Goal: Task Accomplishment & Management: Complete application form

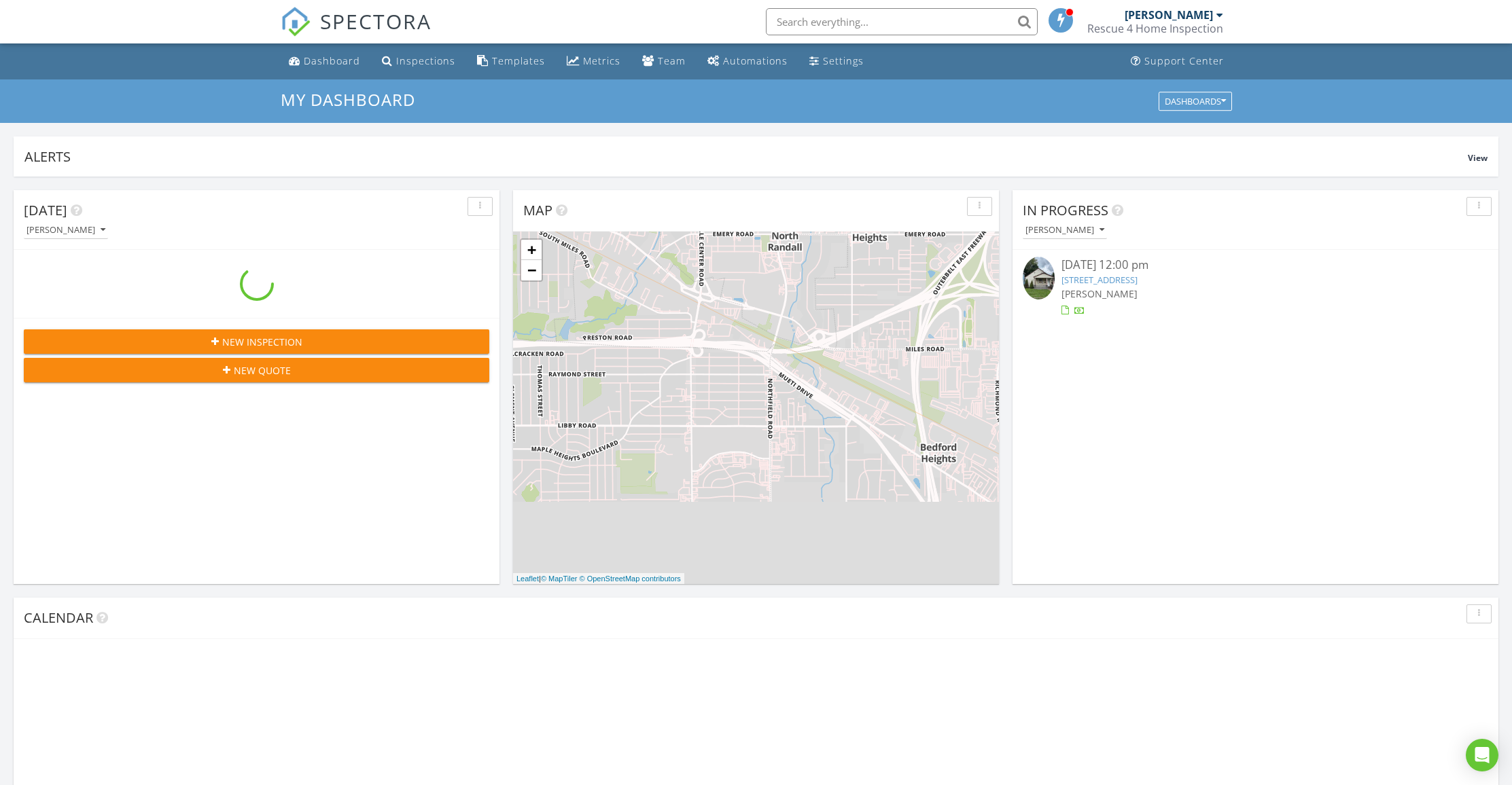
scroll to position [1257, 1533]
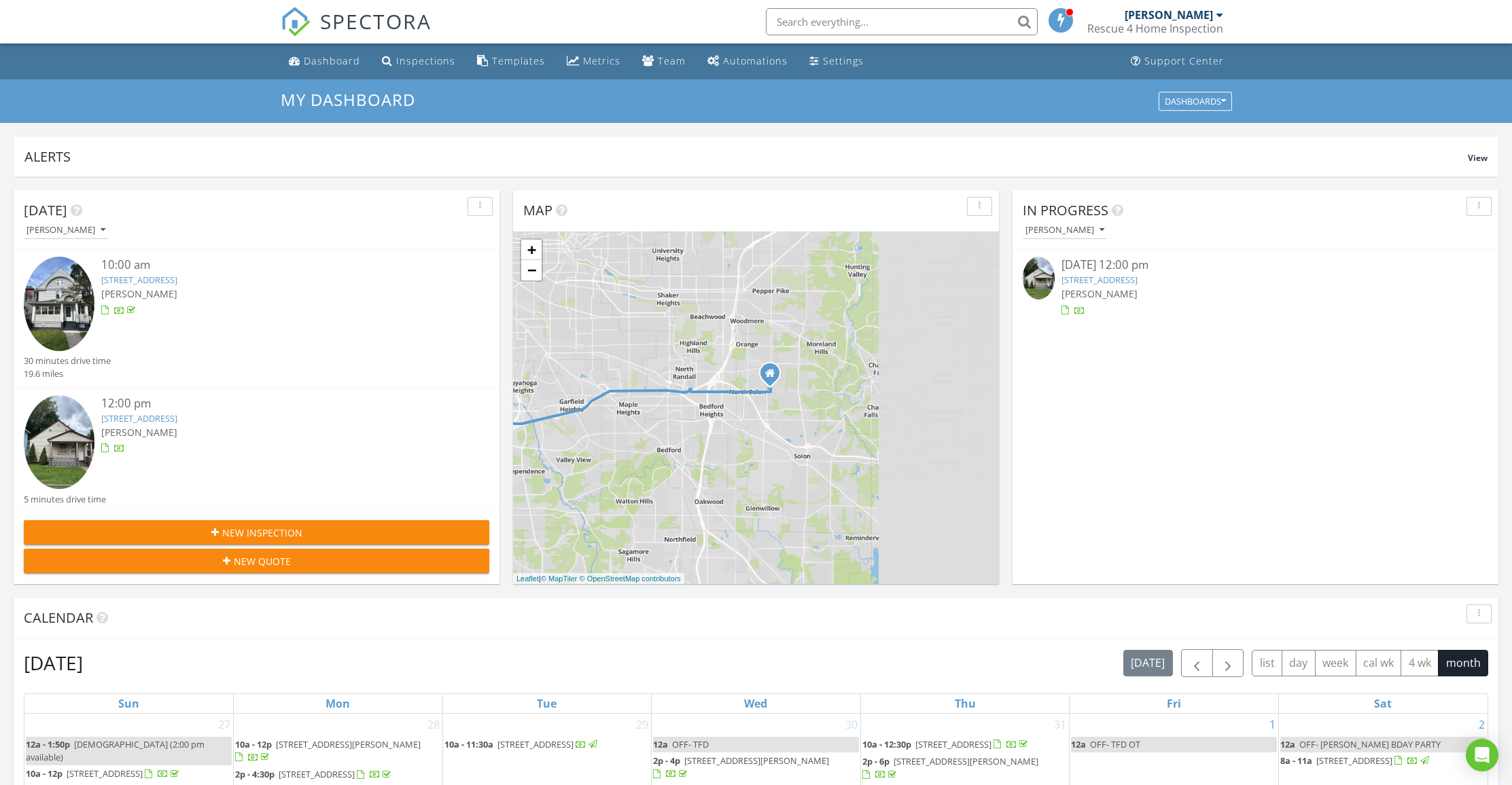
click at [586, 379] on div "1 2 + − Miles Road, Outerbelt South Freeway, West 100th Street, Madison Avenue …" at bounding box center [756, 407] width 486 height 352
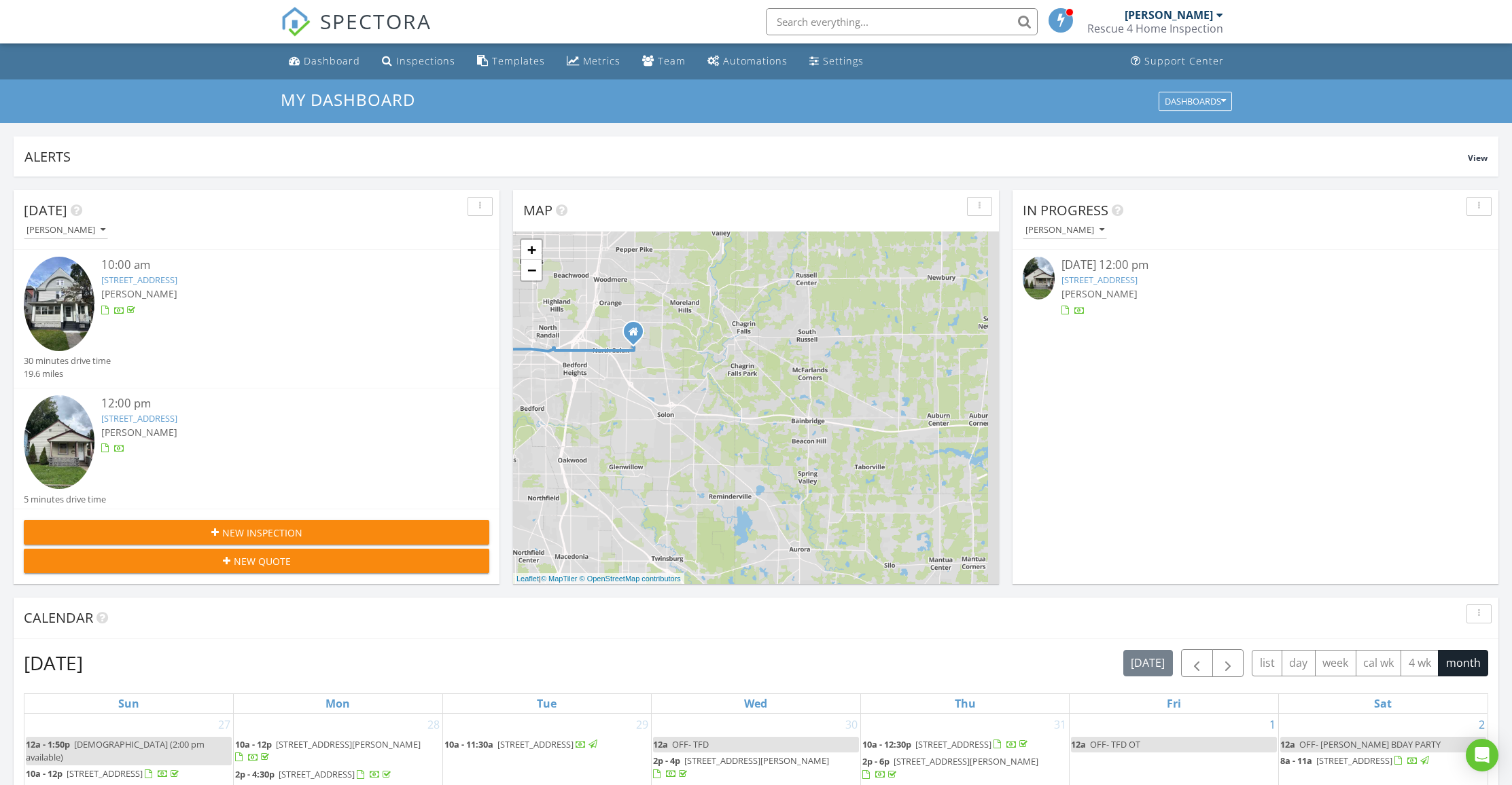
click at [702, 453] on div "1 2 + − Miles Road, Outerbelt South Freeway, West 100th Street, Madison Avenue …" at bounding box center [756, 407] width 486 height 352
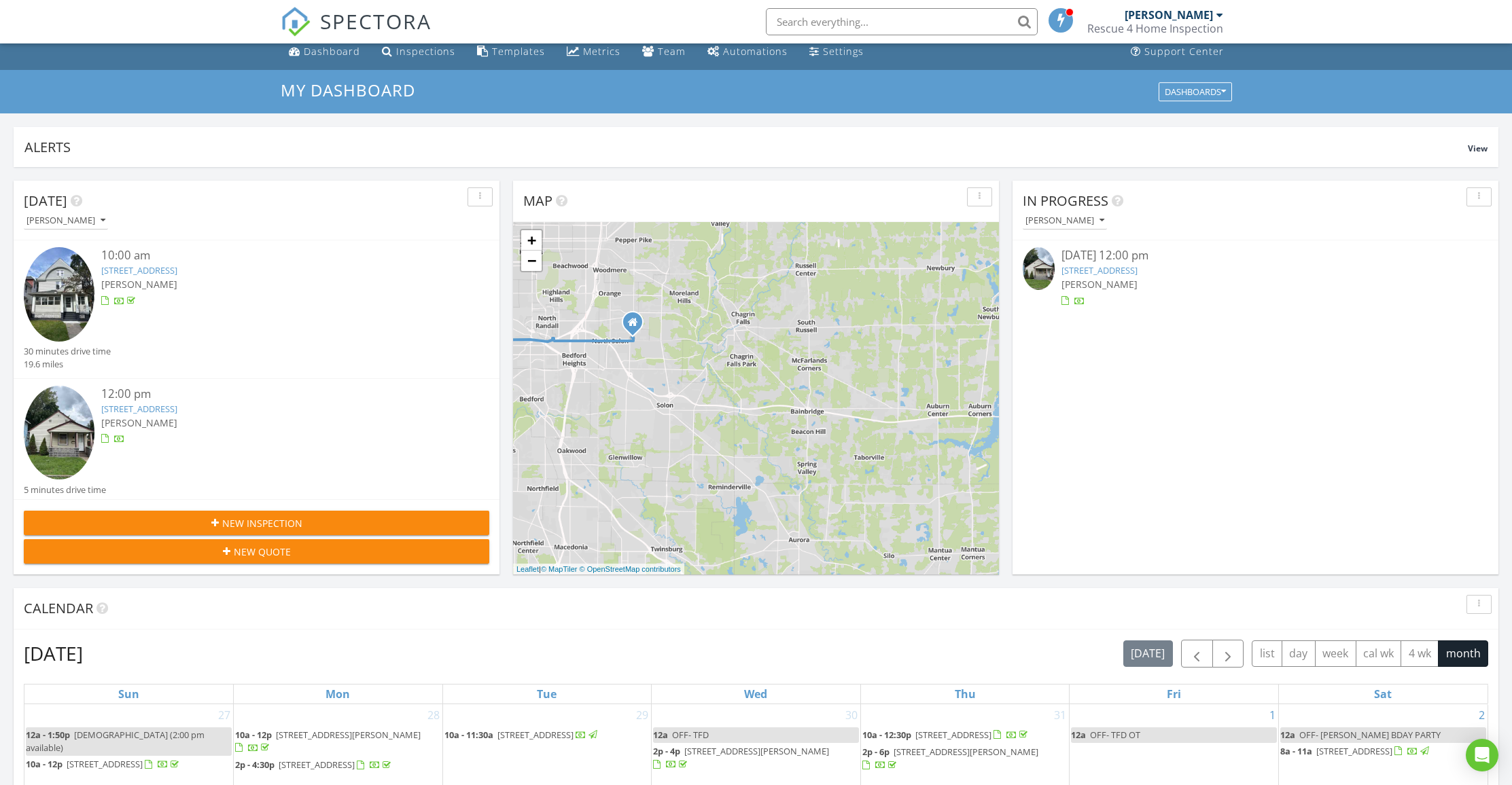
scroll to position [13, 0]
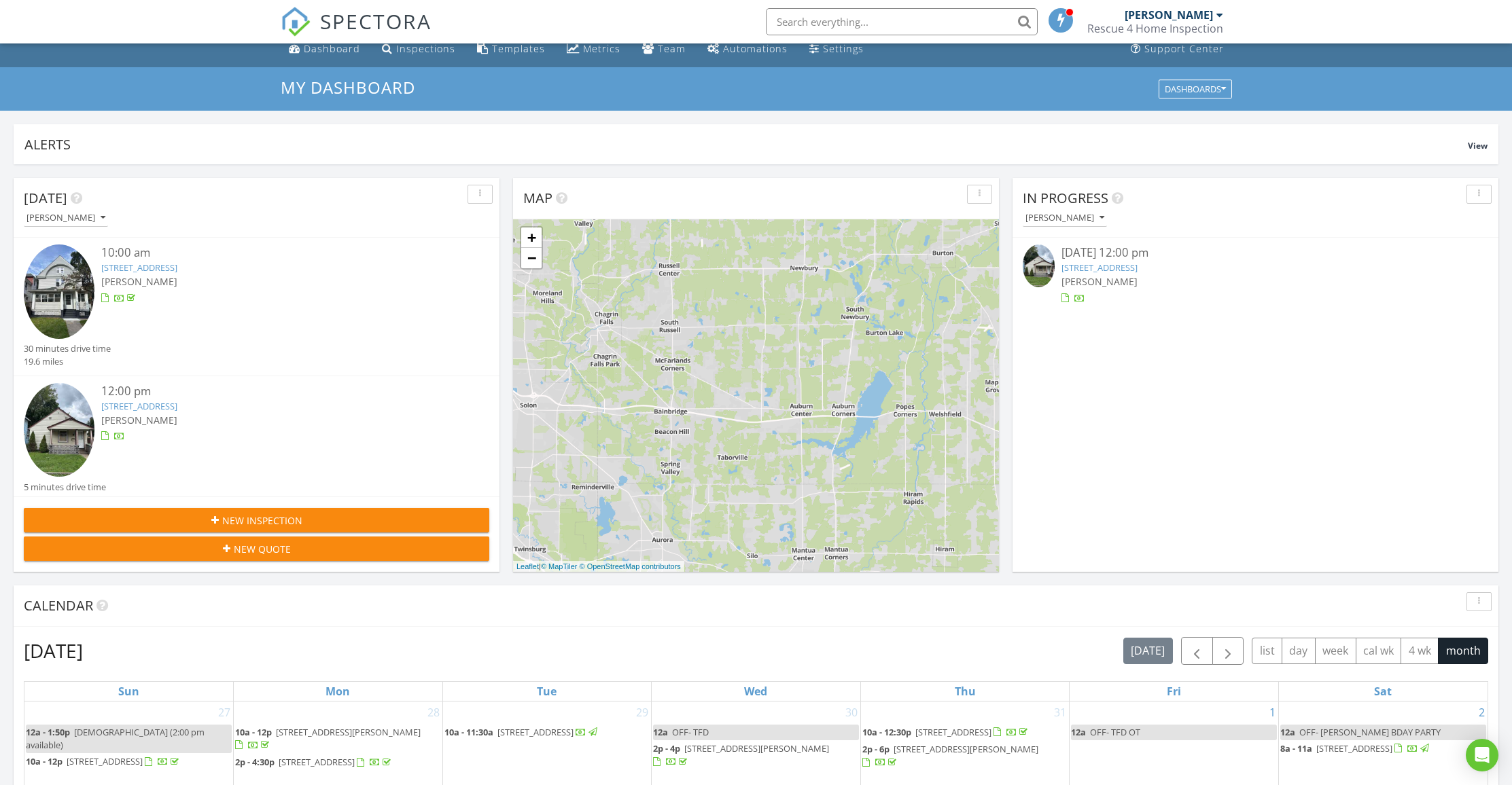
click at [657, 460] on div "1 2 + − Miles Road, Outerbelt South Freeway, West 100th Street, Madison Avenue …" at bounding box center [756, 395] width 486 height 352
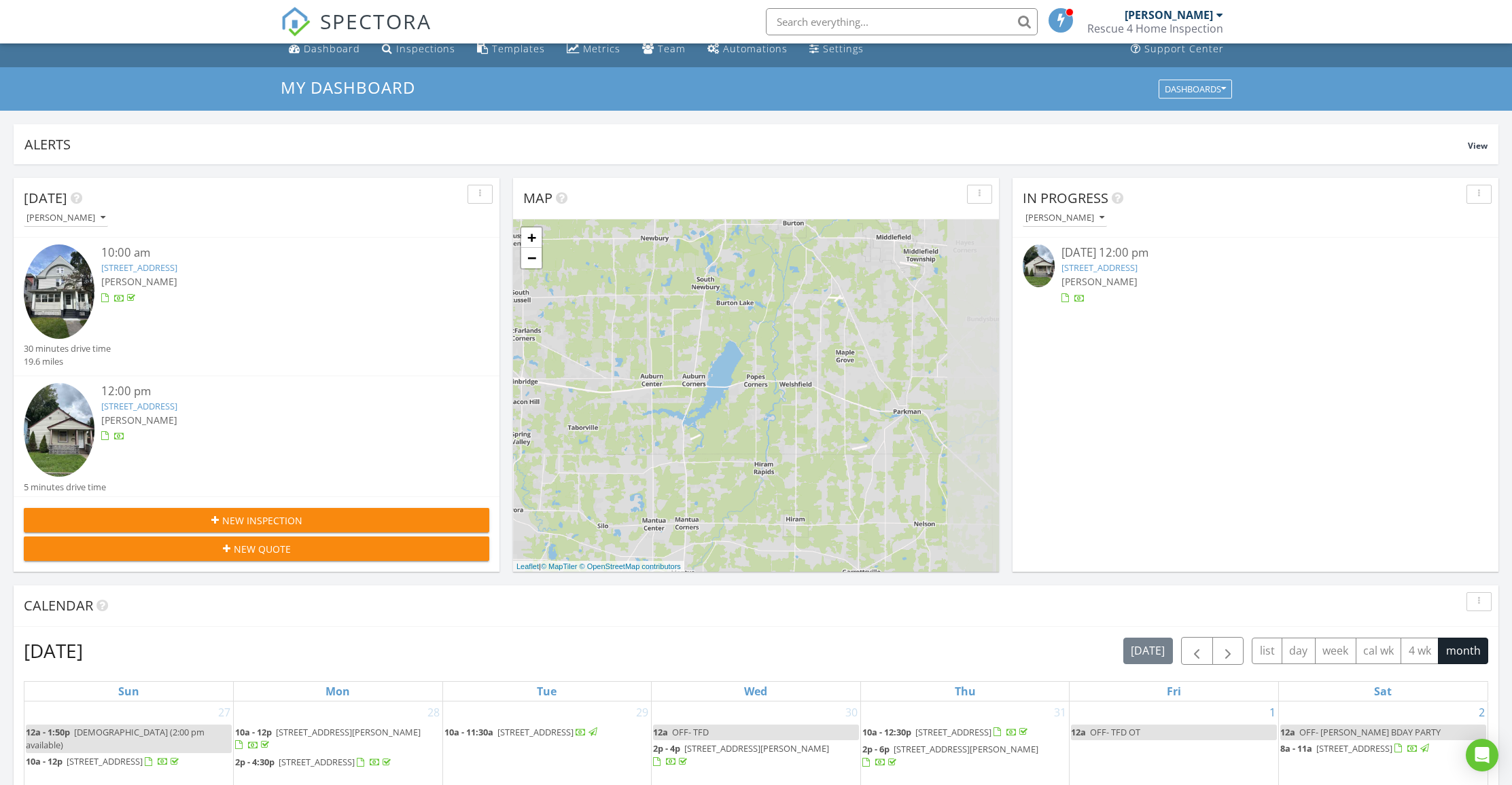
click at [643, 436] on div "1 2 + − Miles Road, Outerbelt South Freeway, West 100th Street, Madison Avenue …" at bounding box center [756, 395] width 486 height 352
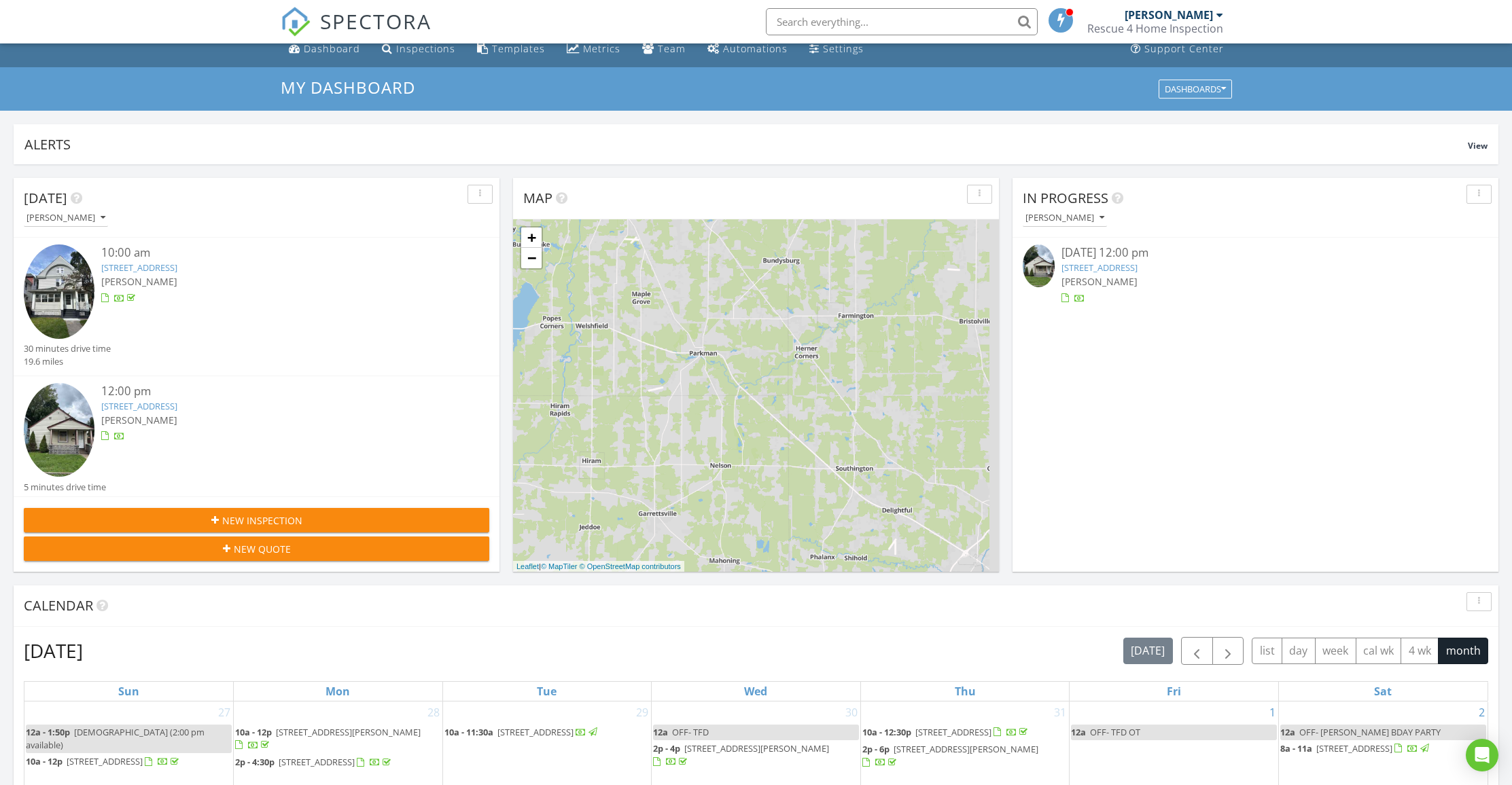
click at [667, 426] on div "1 2 + − Miles Road, Outerbelt South Freeway, West 100th Street, Madison Avenue …" at bounding box center [756, 395] width 486 height 352
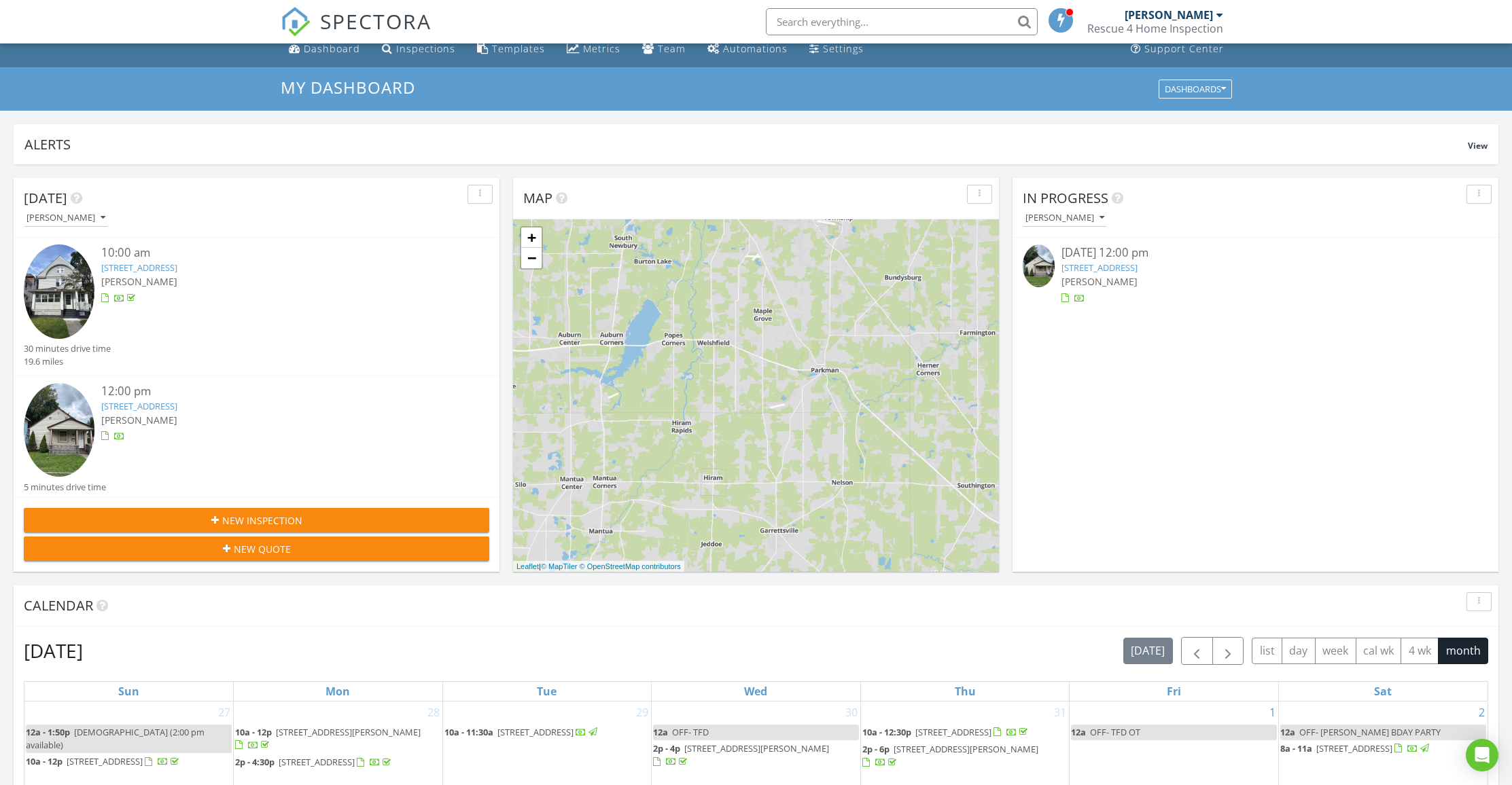
click at [1000, 493] on div "Today Joshua Jarzab 10:00 am 2136 W 100th St, Cleveland, OH 44111 Joshua Jarzab…" at bounding box center [756, 782] width 1512 height 1236
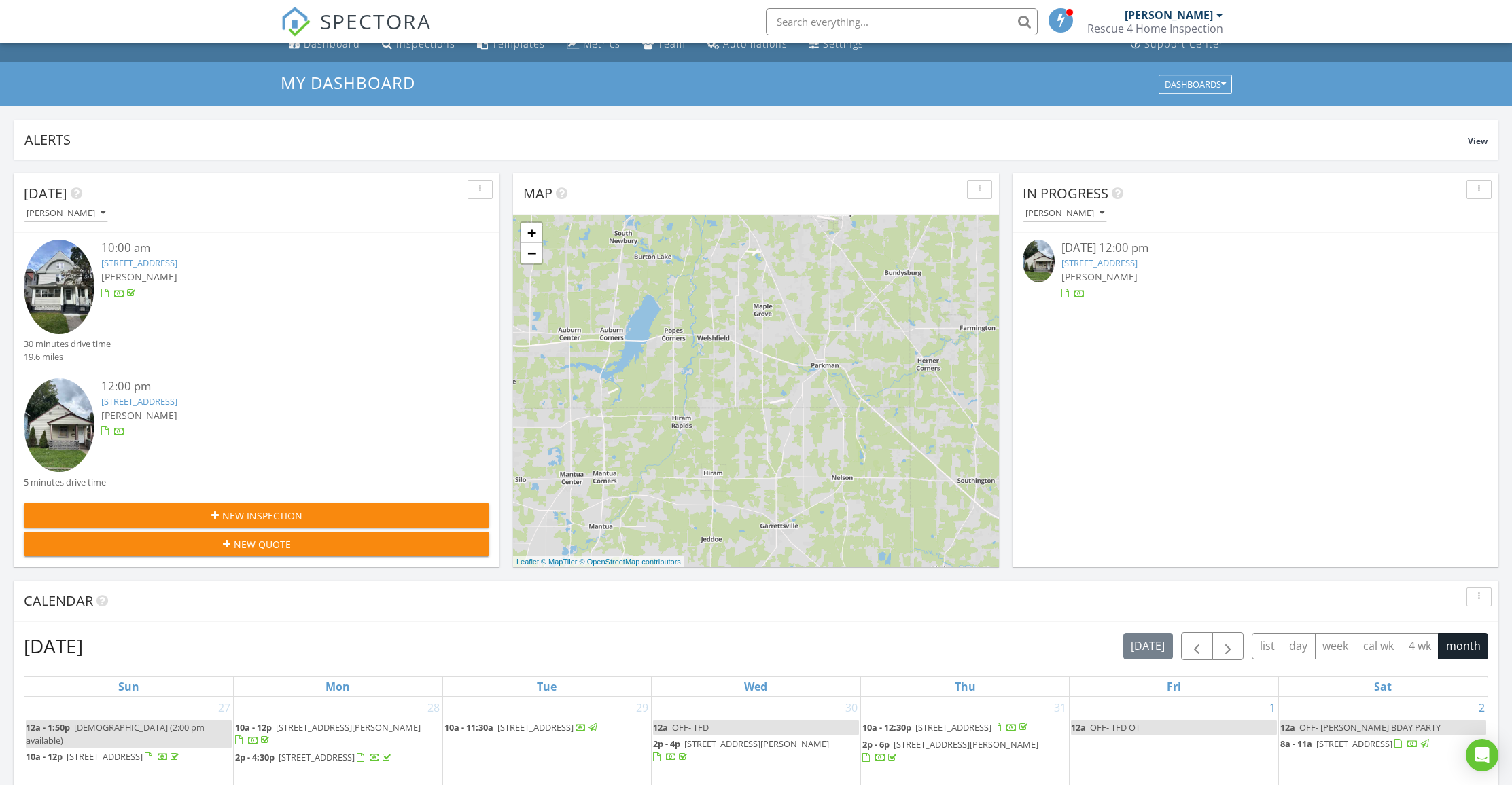
scroll to position [0, 0]
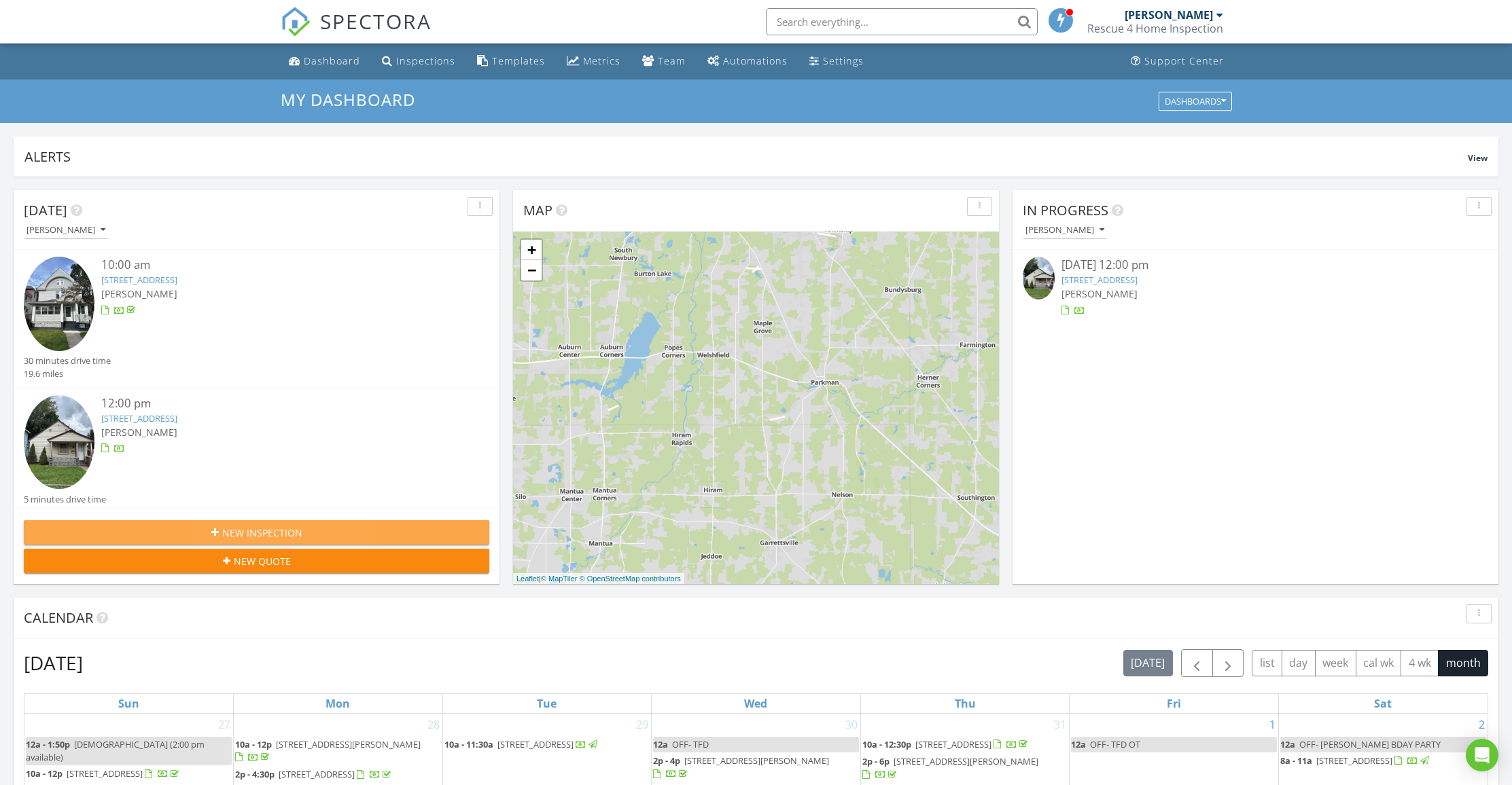
click at [275, 524] on button "New Inspection" at bounding box center [257, 532] width 466 height 24
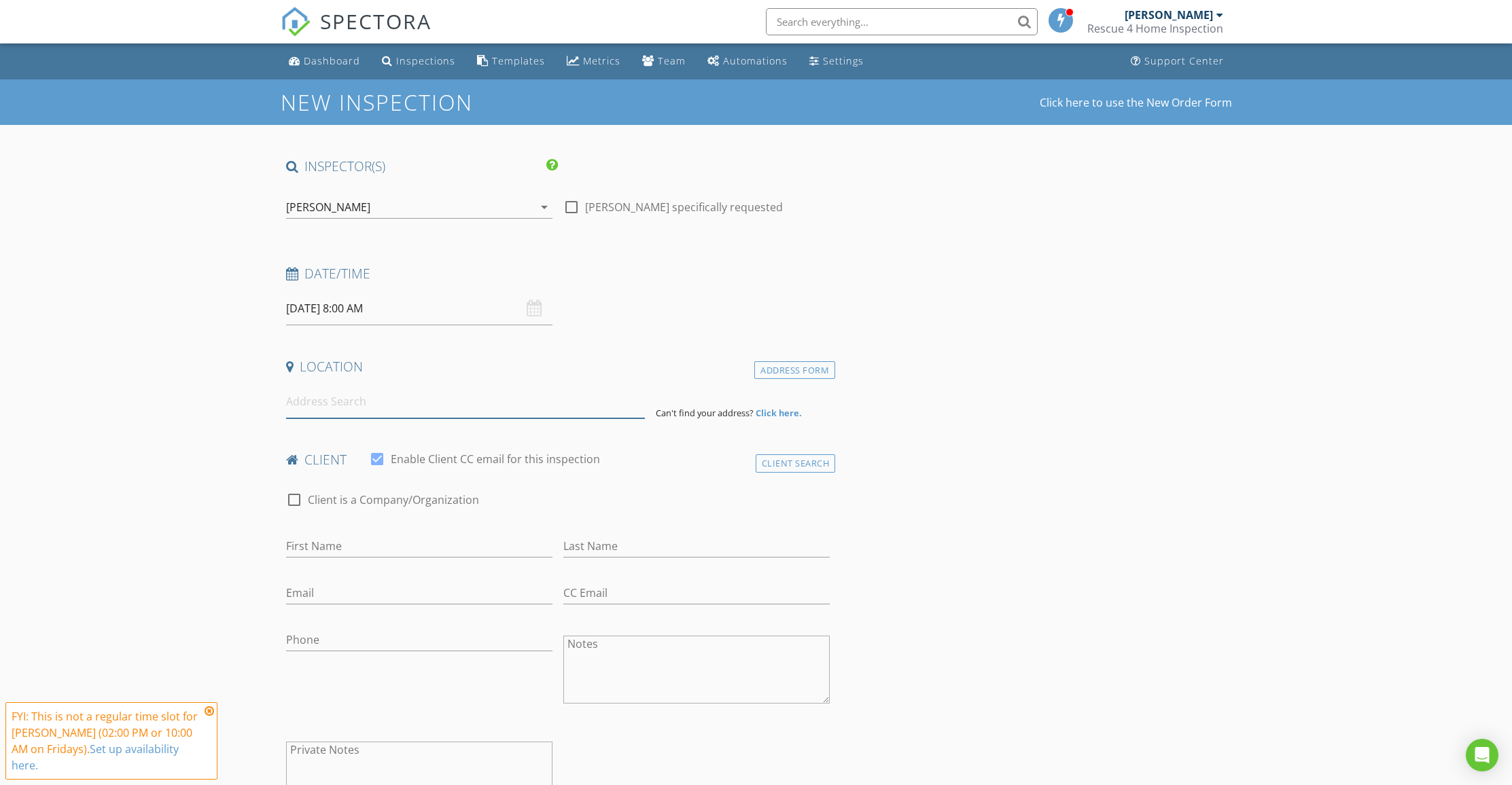
click at [327, 405] on input at bounding box center [465, 402] width 358 height 33
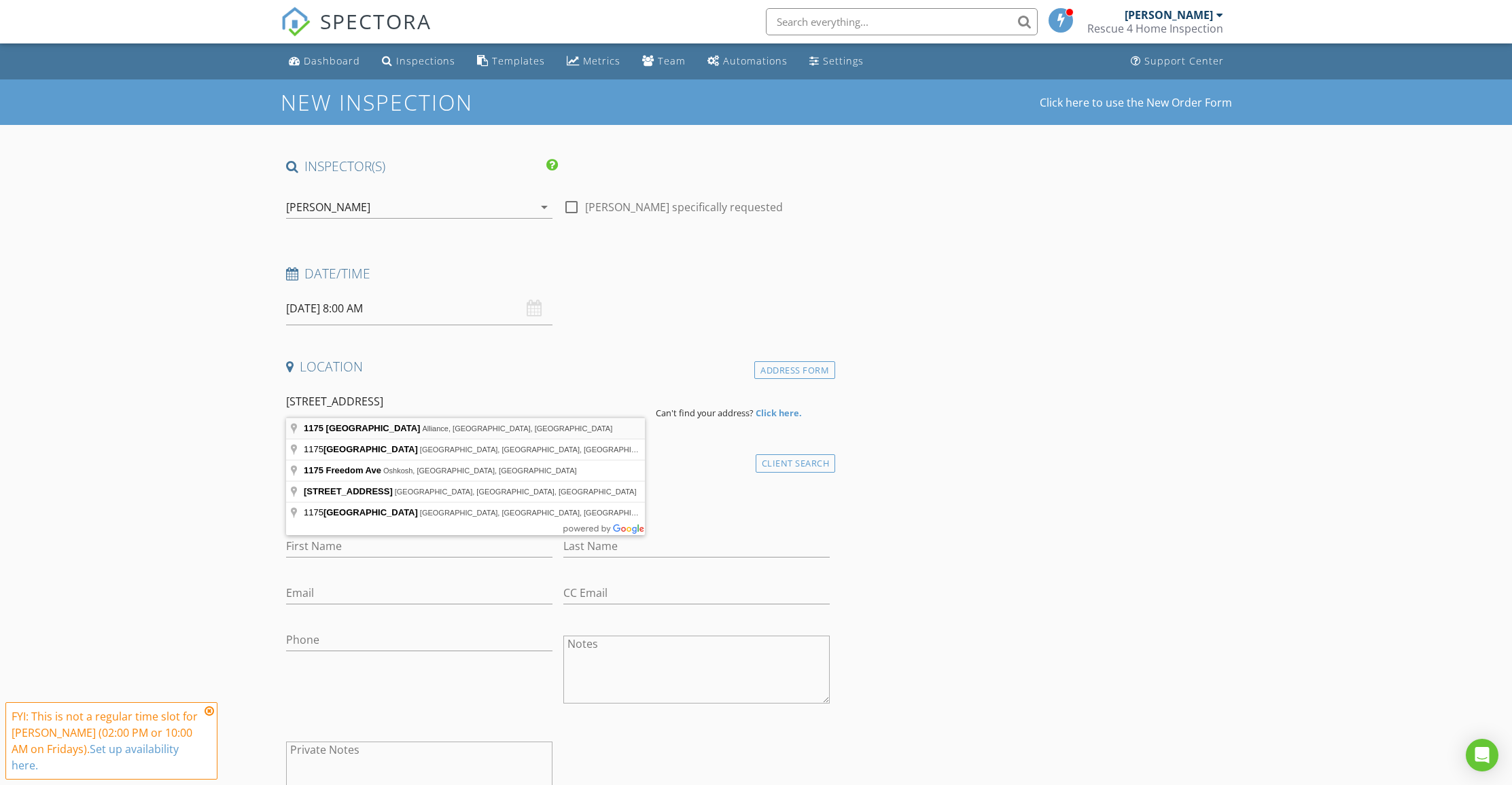
type input "[STREET_ADDRESS]"
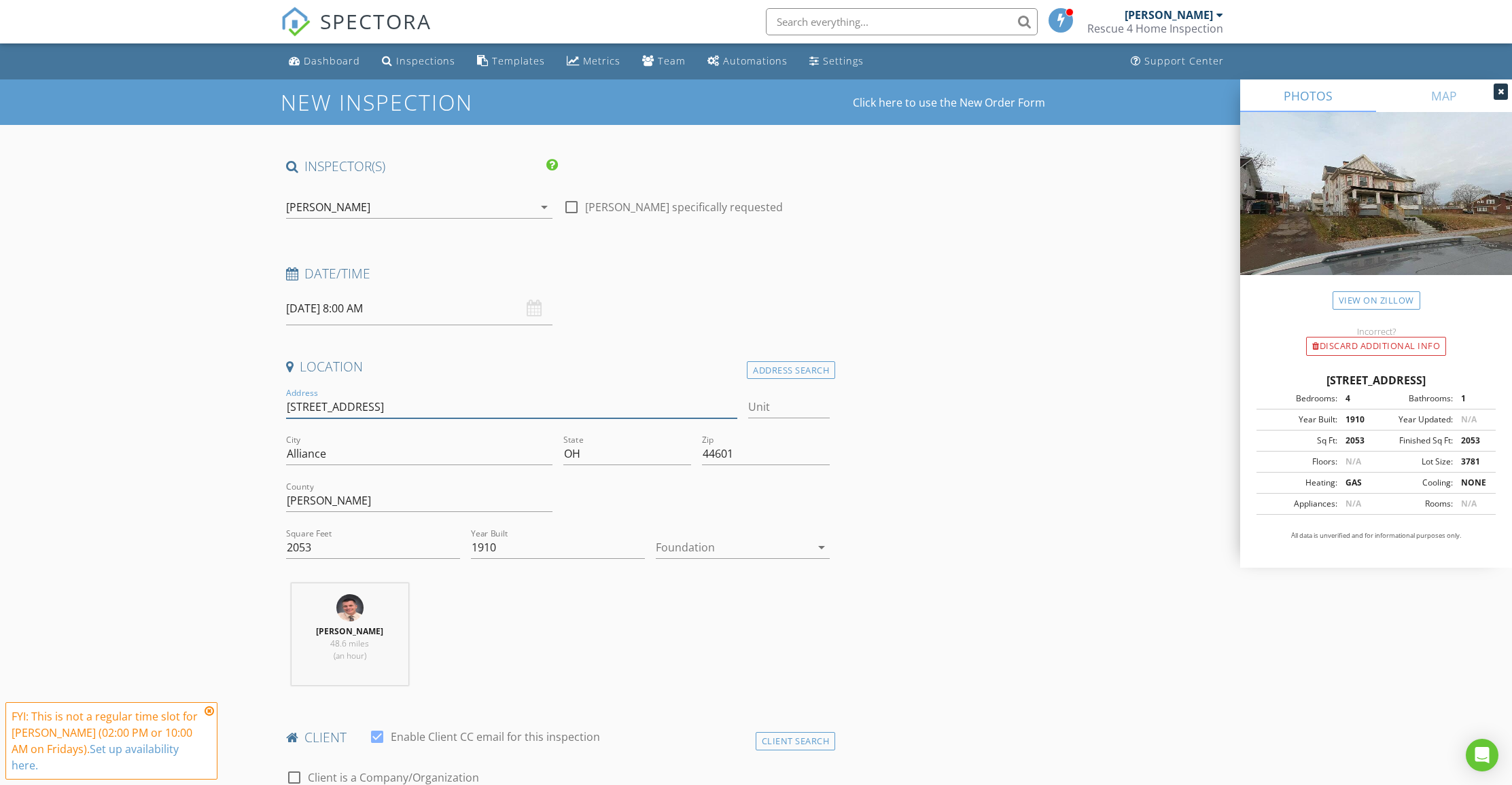
drag, startPoint x: 407, startPoint y: 405, endPoint x: 275, endPoint y: 394, distance: 132.5
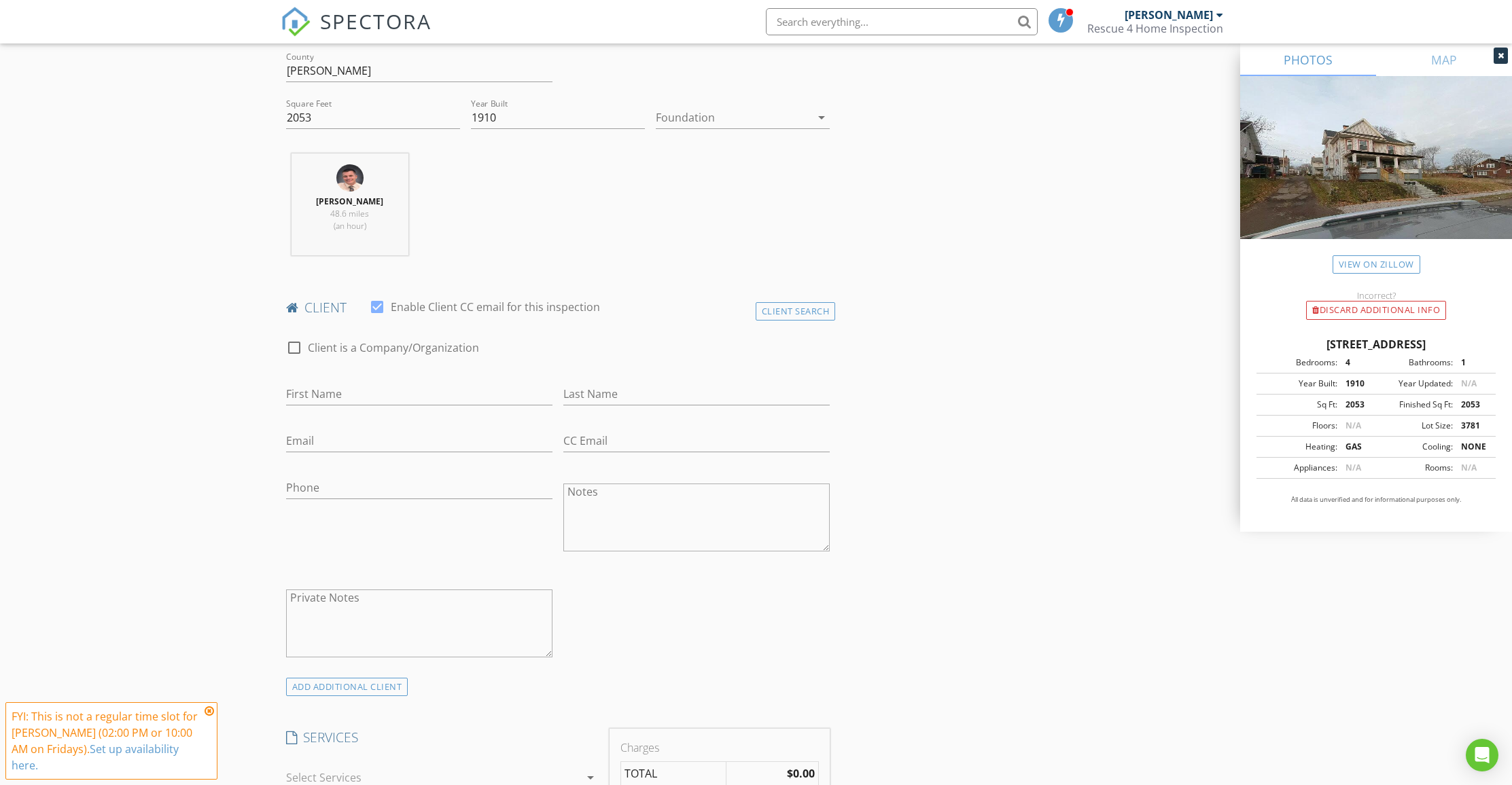
scroll to position [722, 0]
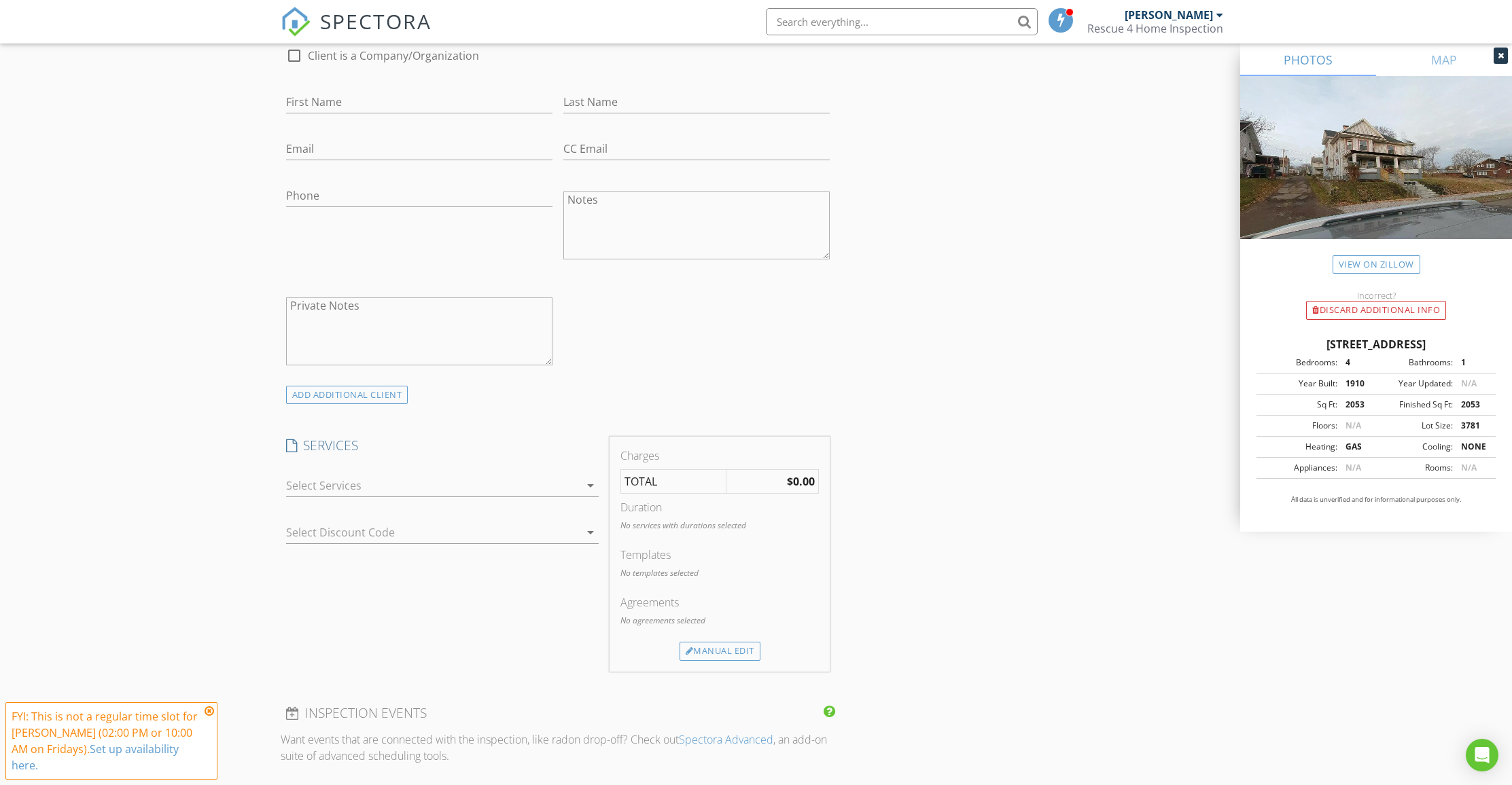
click at [583, 483] on icon "arrow_drop_down" at bounding box center [590, 486] width 16 height 16
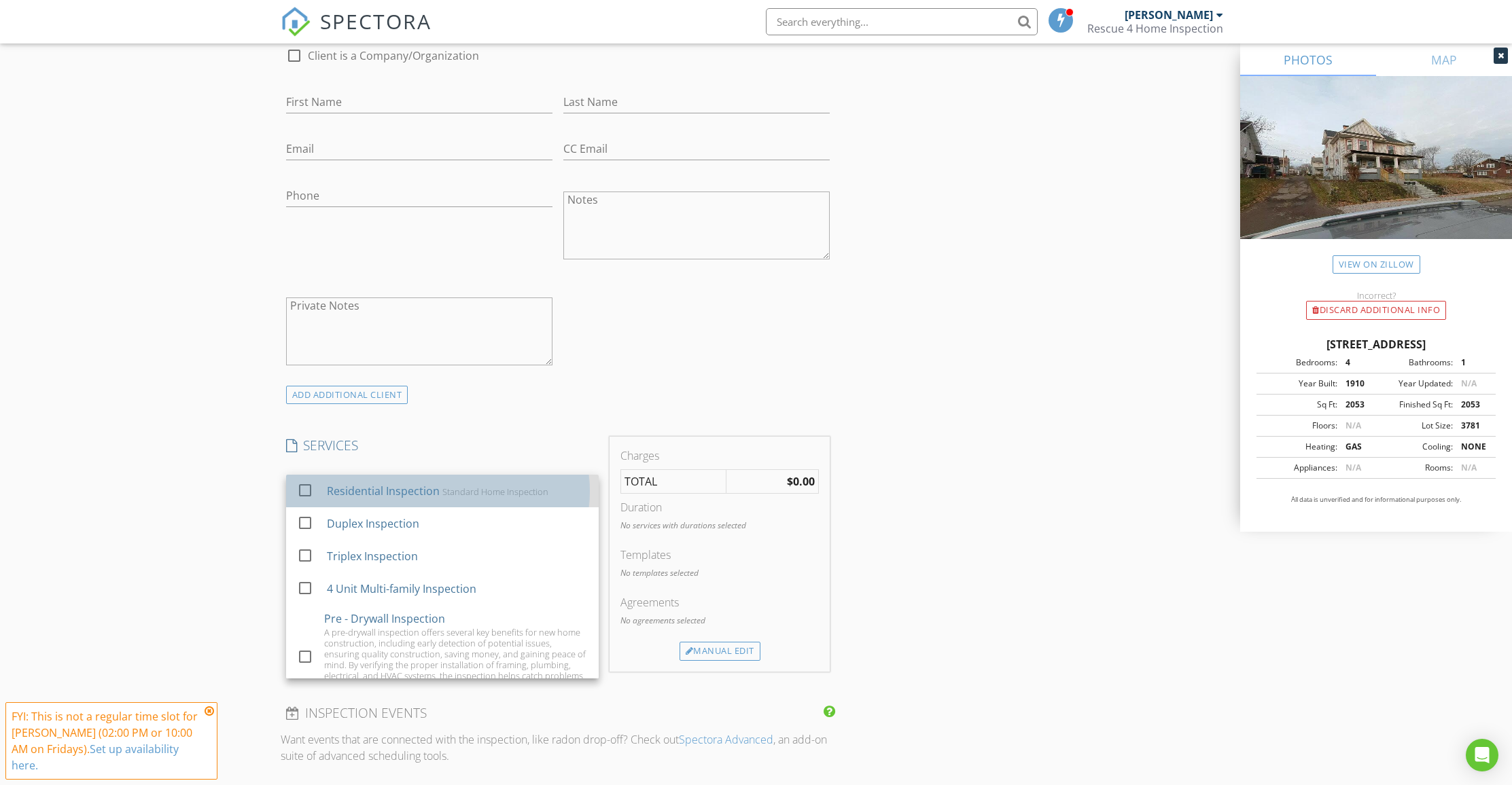
click at [433, 495] on div "Residential Inspection" at bounding box center [383, 491] width 113 height 16
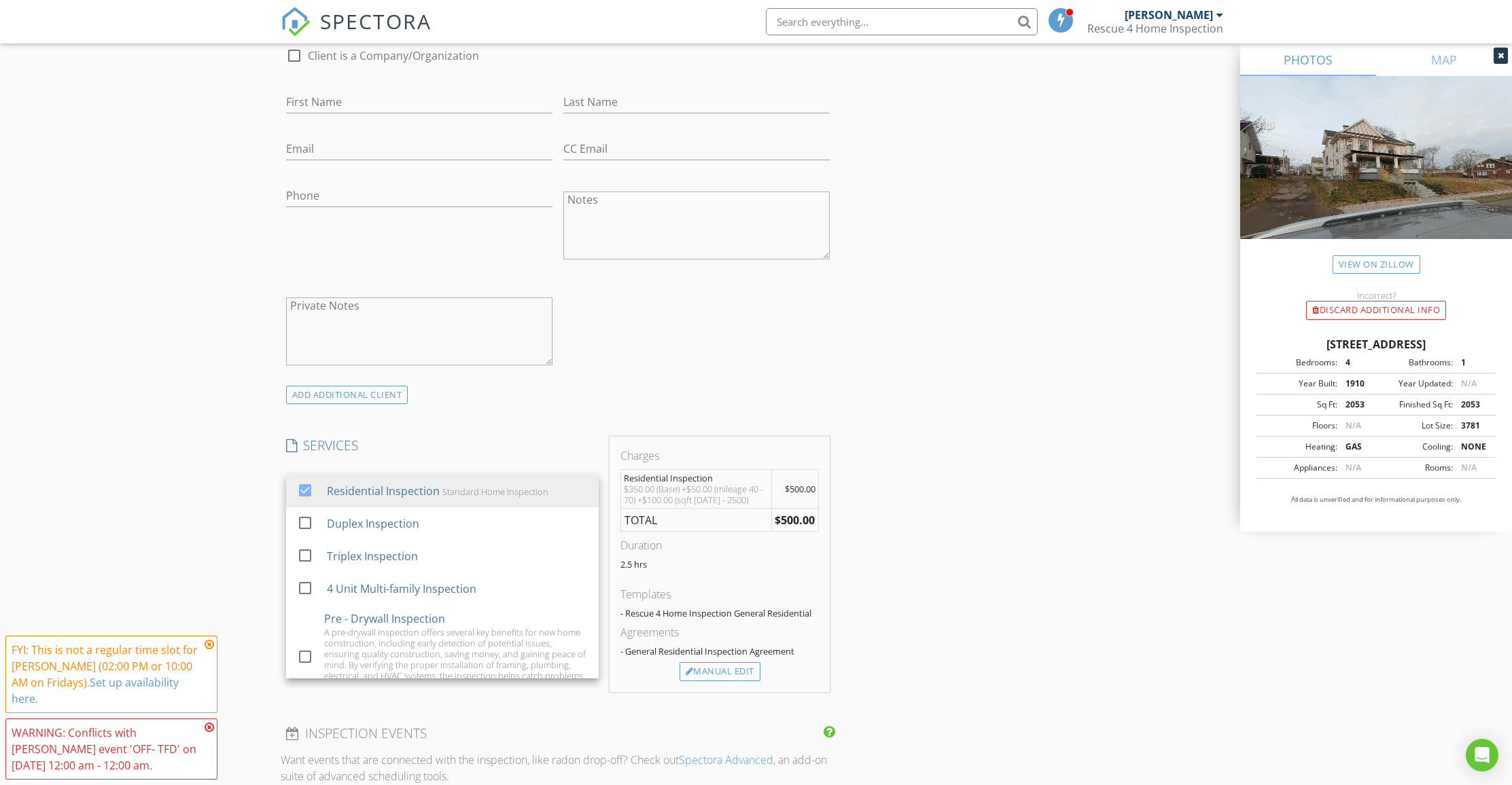
click at [804, 381] on div "check_box_outline_blank Client is a Company/Organization First Name Last Name E…" at bounding box center [558, 210] width 556 height 351
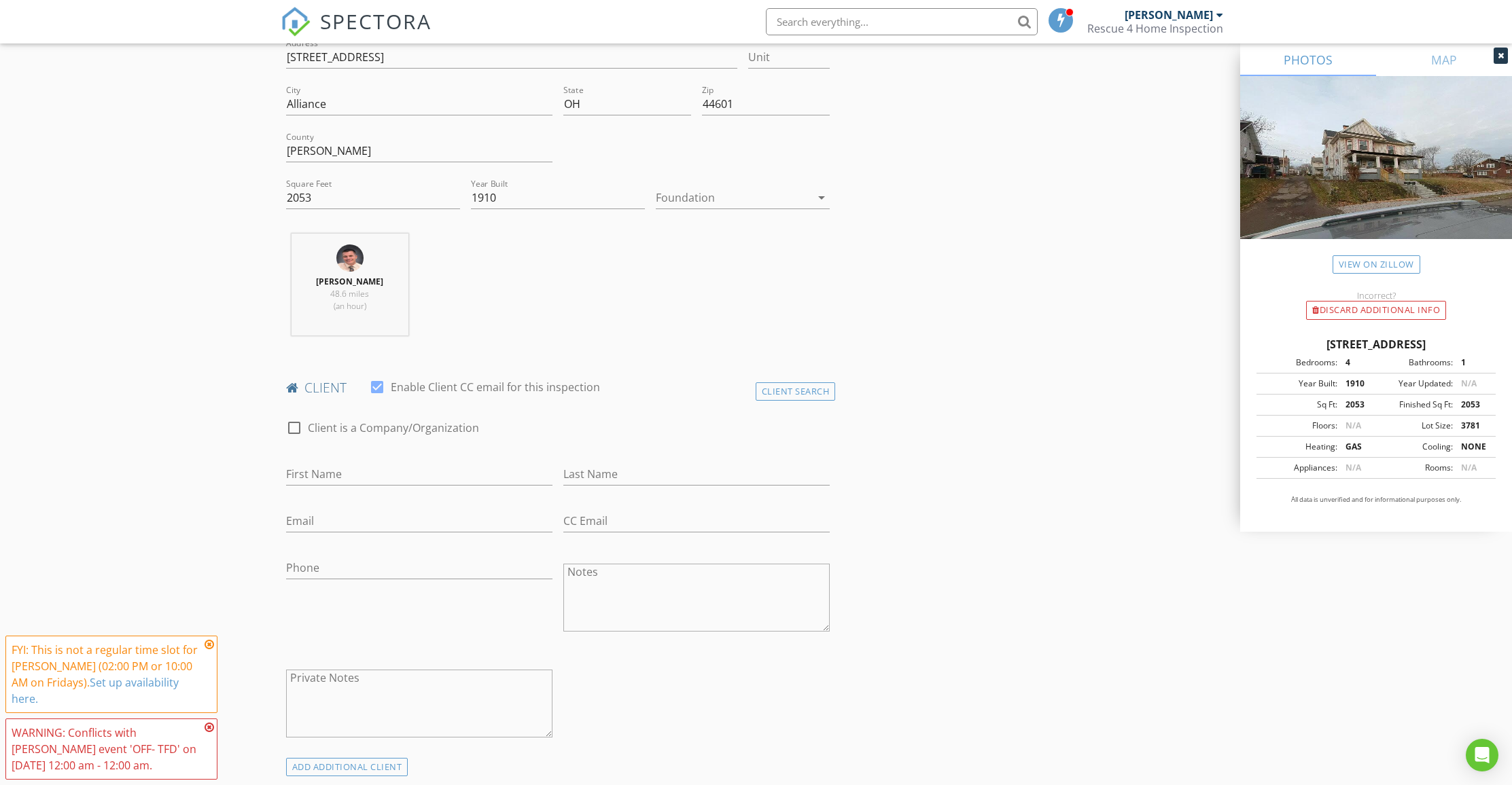
scroll to position [0, 0]
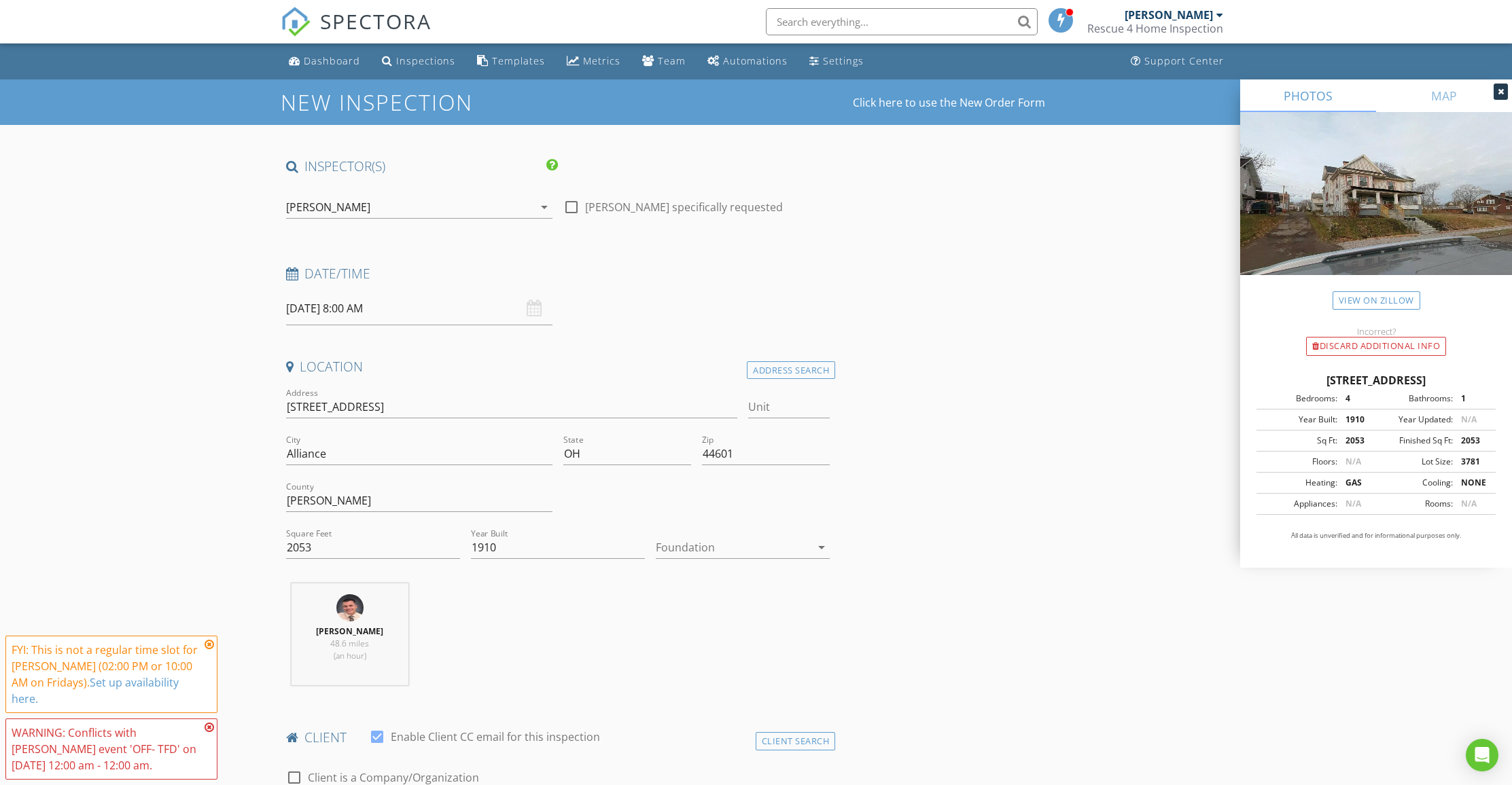
click at [208, 650] on icon at bounding box center [210, 644] width 10 height 11
click at [209, 726] on icon at bounding box center [210, 727] width 10 height 11
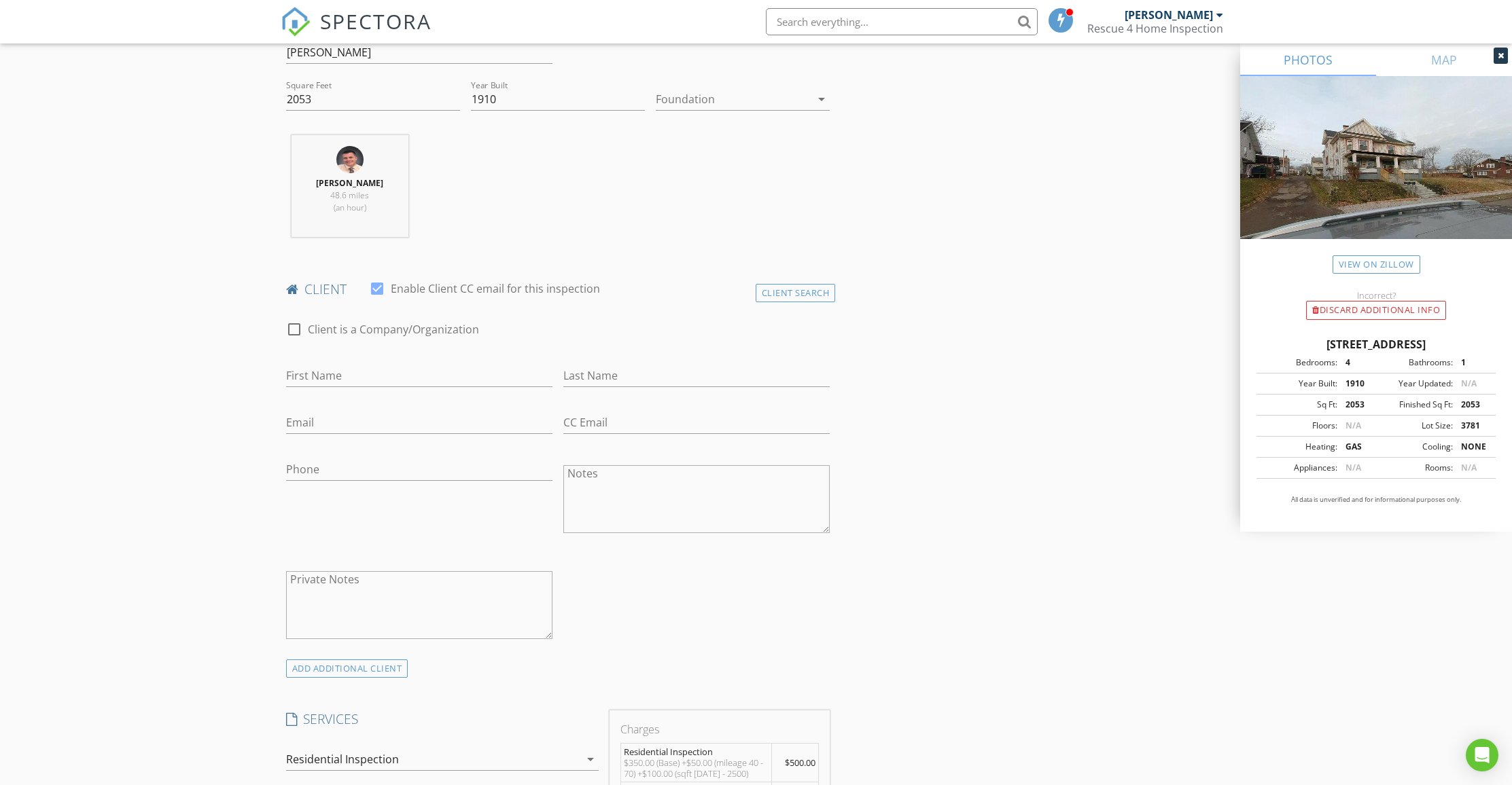
scroll to position [333, 0]
